Goal: Task Accomplishment & Management: Use online tool/utility

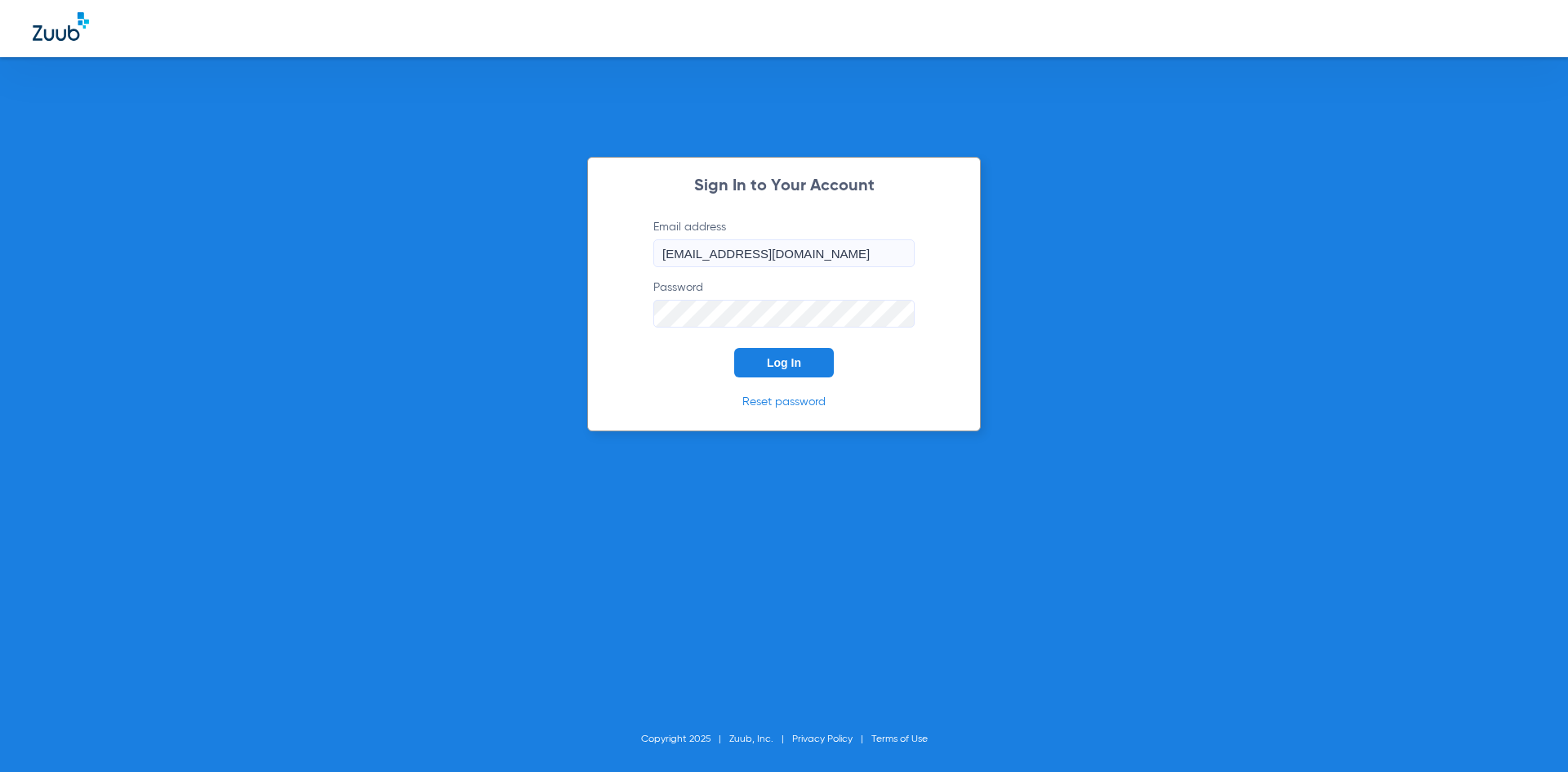
click at [759, 356] on button "Log In" at bounding box center [784, 362] width 99 height 29
click at [800, 359] on span "Log In" at bounding box center [784, 363] width 35 height 13
